Goal: Check status: Check status

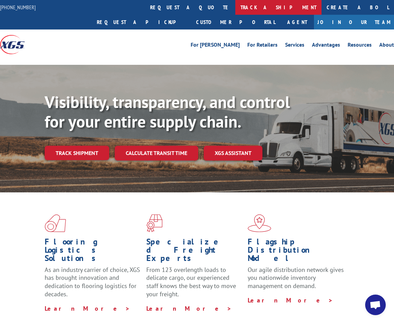
click at [235, 8] on link "track a shipment" at bounding box center [278, 7] width 86 height 15
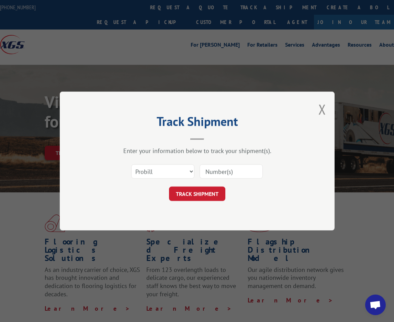
click at [186, 181] on div "Select category... Probill BOL PO" at bounding box center [197, 171] width 206 height 23
click at [184, 173] on select "Select category... Probill BOL PO" at bounding box center [162, 171] width 63 height 14
select select "bol"
click at [131, 164] on select "Select category... Probill BOL PO" at bounding box center [162, 171] width 63 height 14
click at [224, 171] on input at bounding box center [230, 171] width 63 height 14
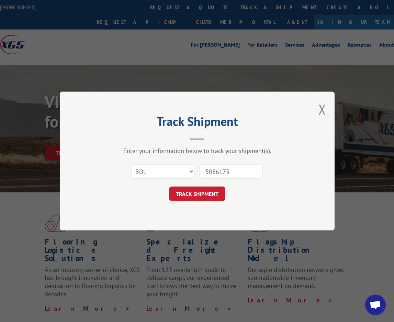
type input "50861758"
click button "TRACK SHIPMENT" at bounding box center [197, 194] width 56 height 14
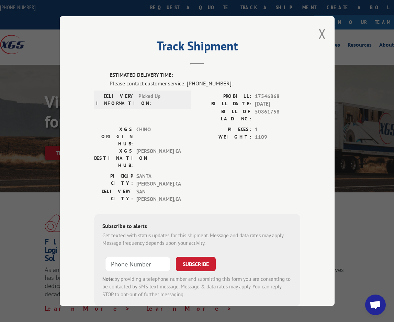
click at [140, 148] on span "[PERSON_NAME] CA" at bounding box center [159, 159] width 46 height 22
click at [144, 59] on header "Track Shipment" at bounding box center [197, 52] width 206 height 23
click at [102, 62] on header "Track Shipment" at bounding box center [197, 52] width 206 height 23
click at [157, 41] on h2 "Track Shipment" at bounding box center [197, 47] width 206 height 13
click at [89, 42] on div "Track Shipment ESTIMATED DELIVERY TIME: Please contact customer service: [PHONE…" at bounding box center [197, 161] width 274 height 290
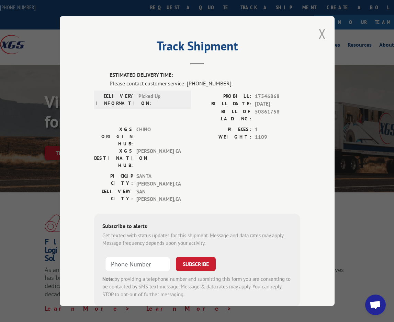
click at [322, 33] on button "Close modal" at bounding box center [322, 34] width 8 height 18
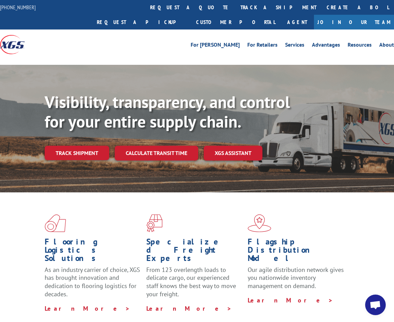
click at [161, 30] on div "For [PERSON_NAME] For Retailers Services Advantages Resources About For [PERSON…" at bounding box center [197, 45] width 394 height 30
